Goal: Task Accomplishment & Management: Use online tool/utility

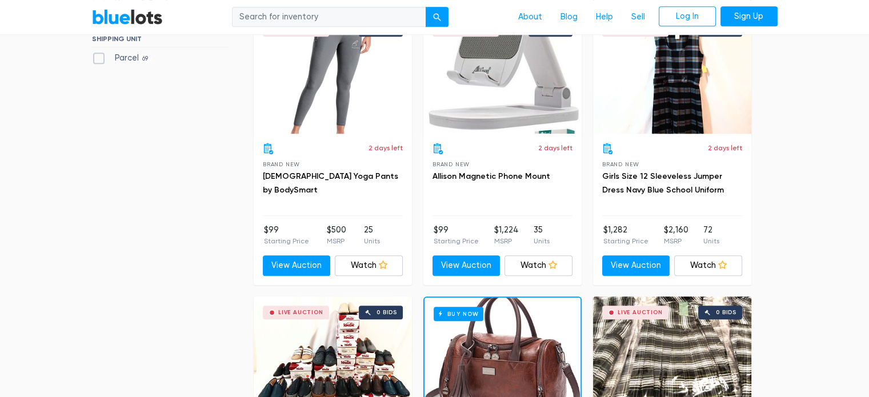
scroll to position [857, 0]
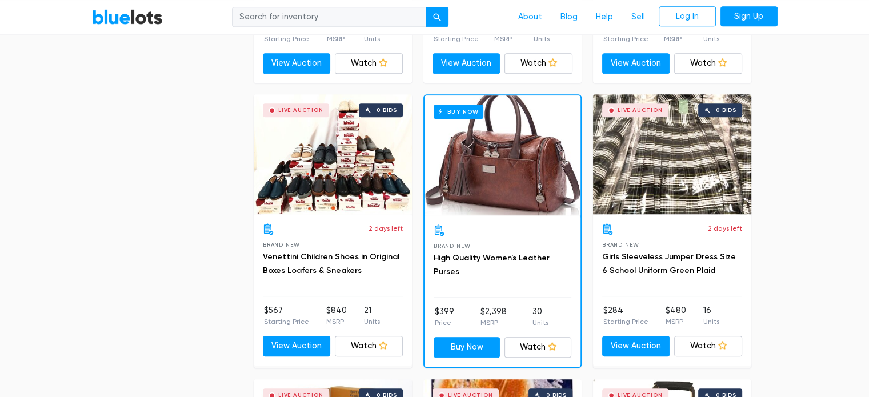
click at [509, 198] on div "Buy Now" at bounding box center [503, 155] width 156 height 120
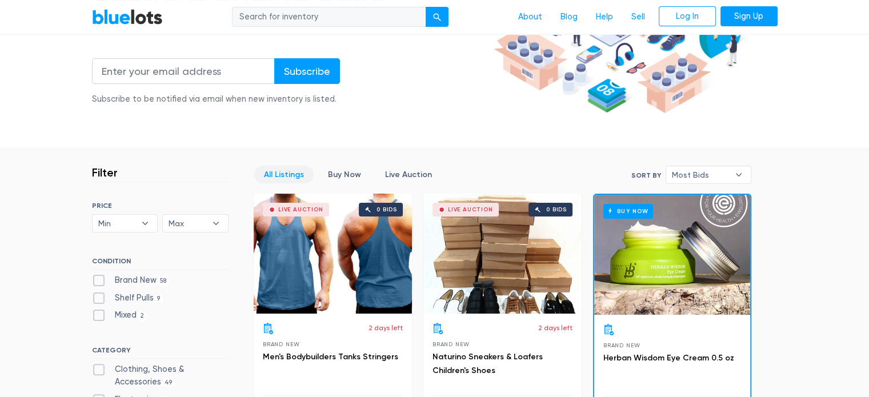
scroll to position [0, 0]
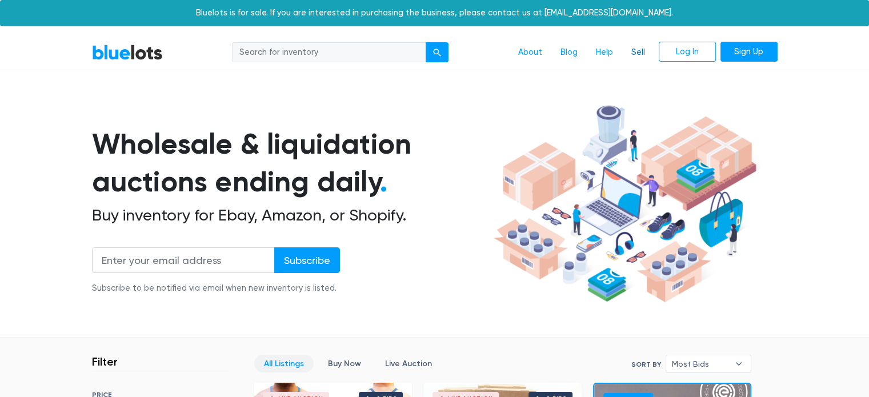
click at [633, 54] on link "Sell" at bounding box center [638, 53] width 32 height 22
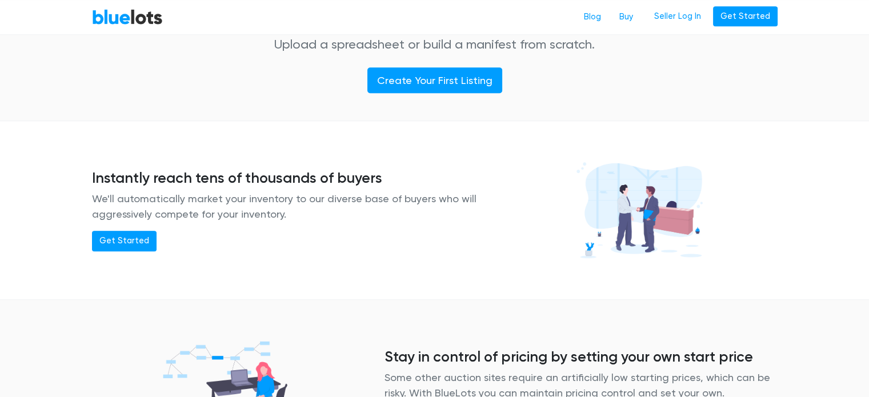
scroll to position [914, 0]
